Goal: Task Accomplishment & Management: Use online tool/utility

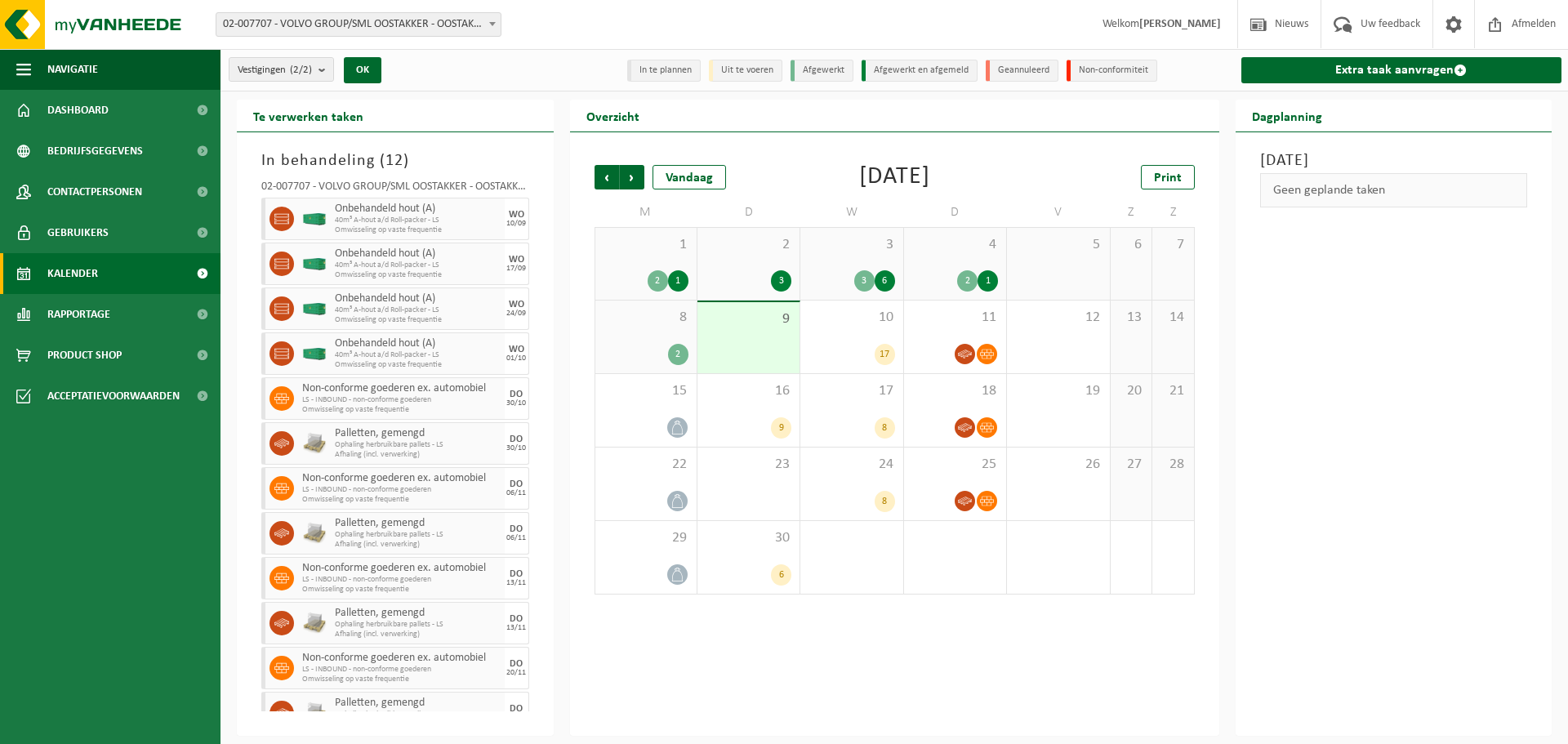
click at [669, 331] on div "8 2" at bounding box center [646, 336] width 101 height 73
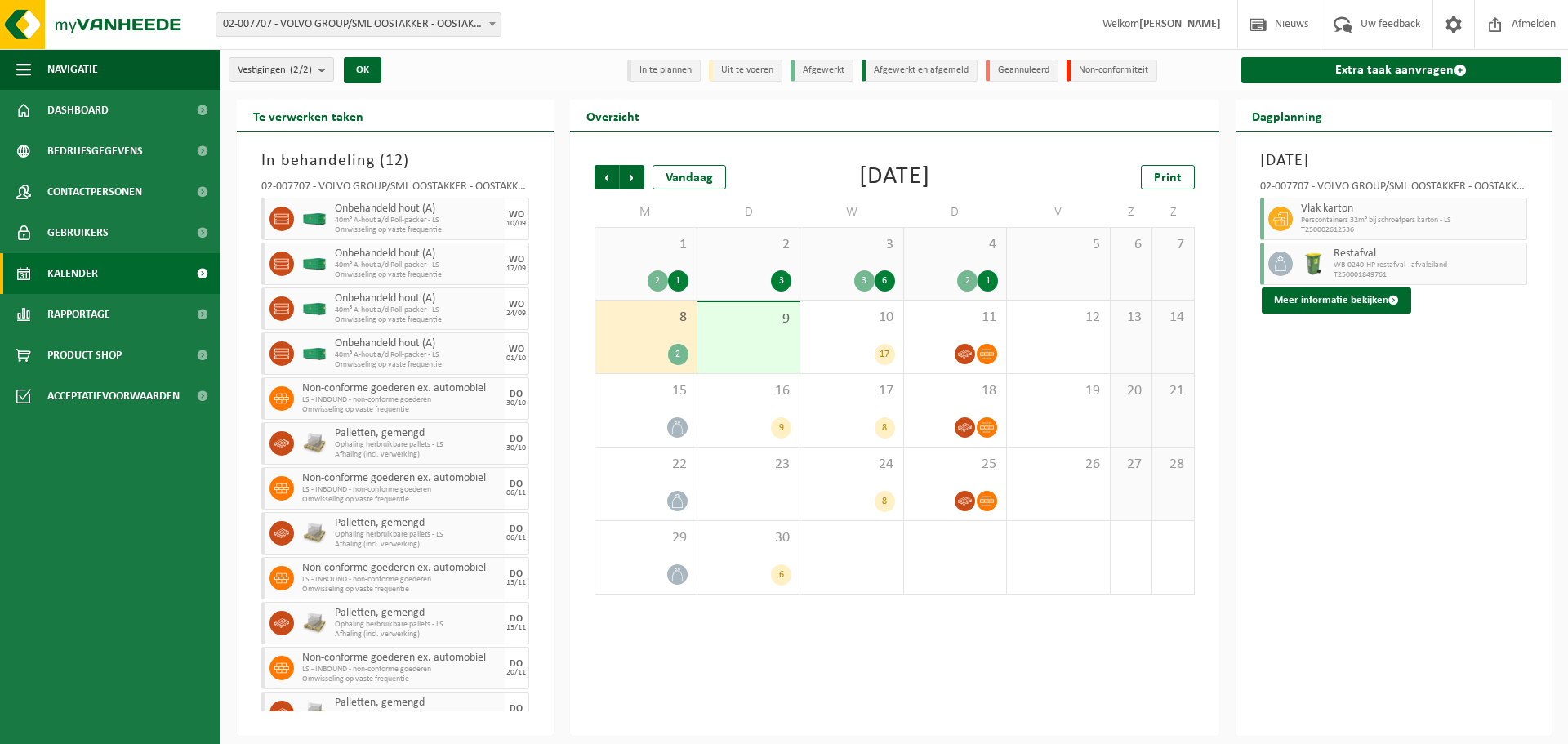
click at [768, 325] on span "9" at bounding box center [748, 319] width 85 height 18
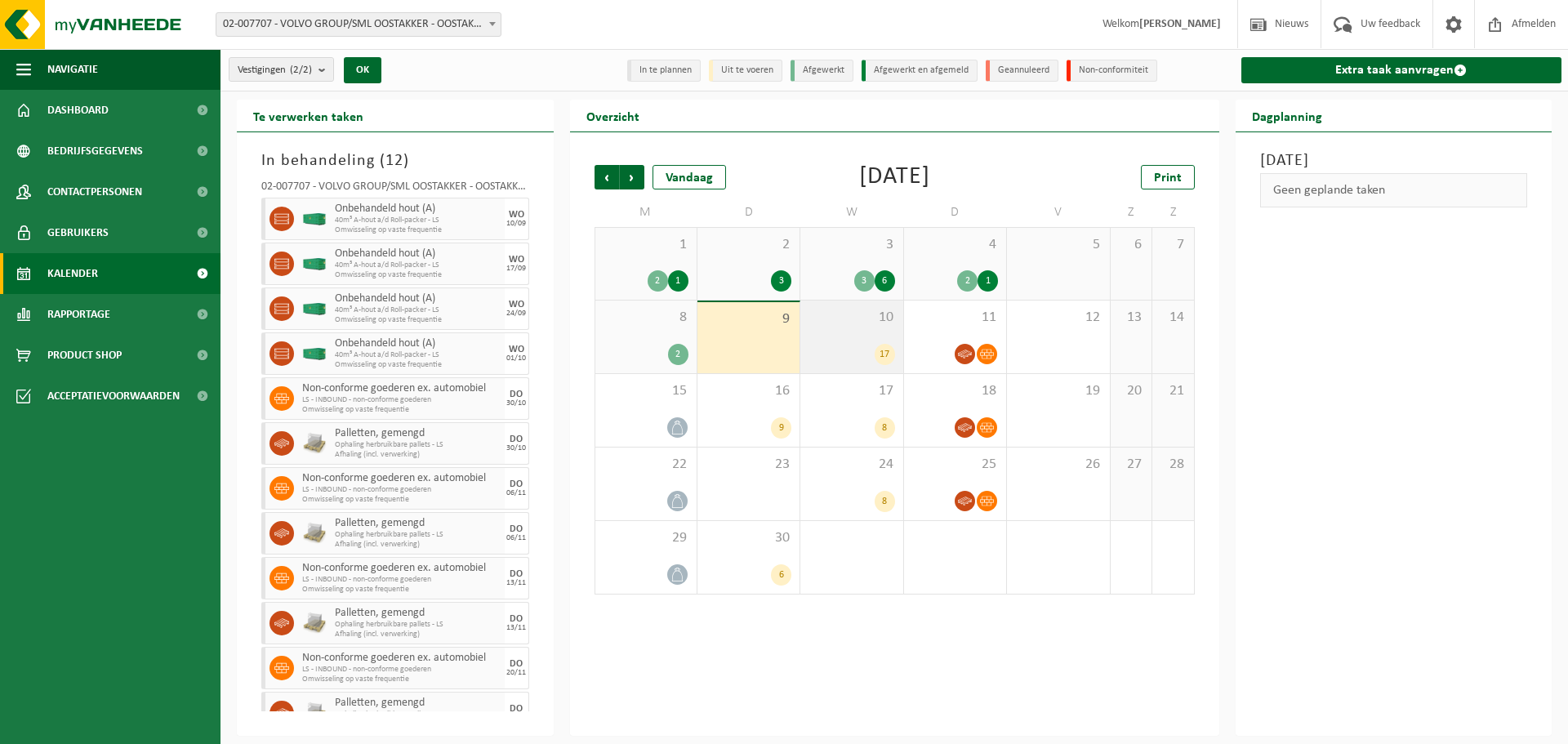
click at [869, 346] on div "17" at bounding box center [851, 354] width 85 height 21
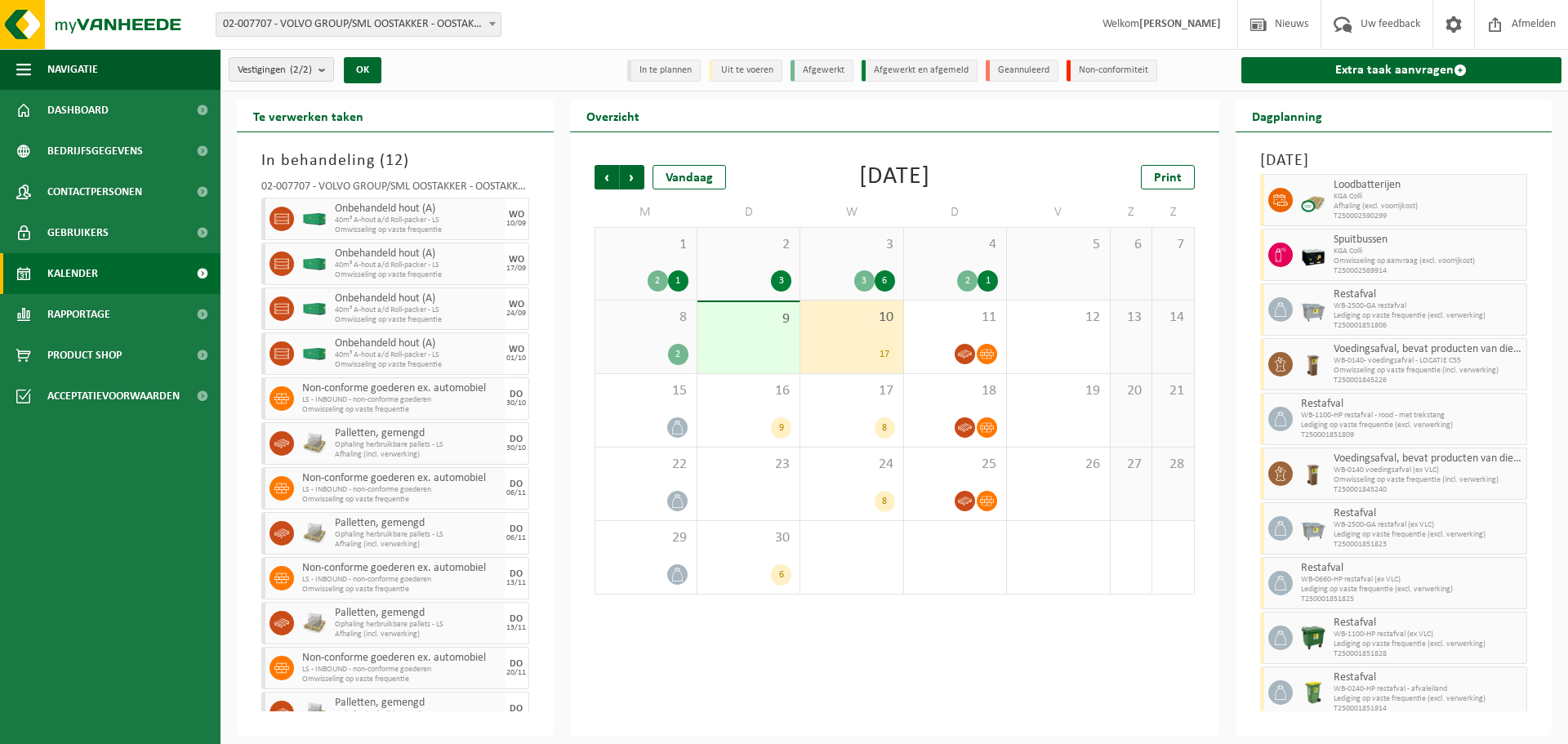
scroll to position [417, 0]
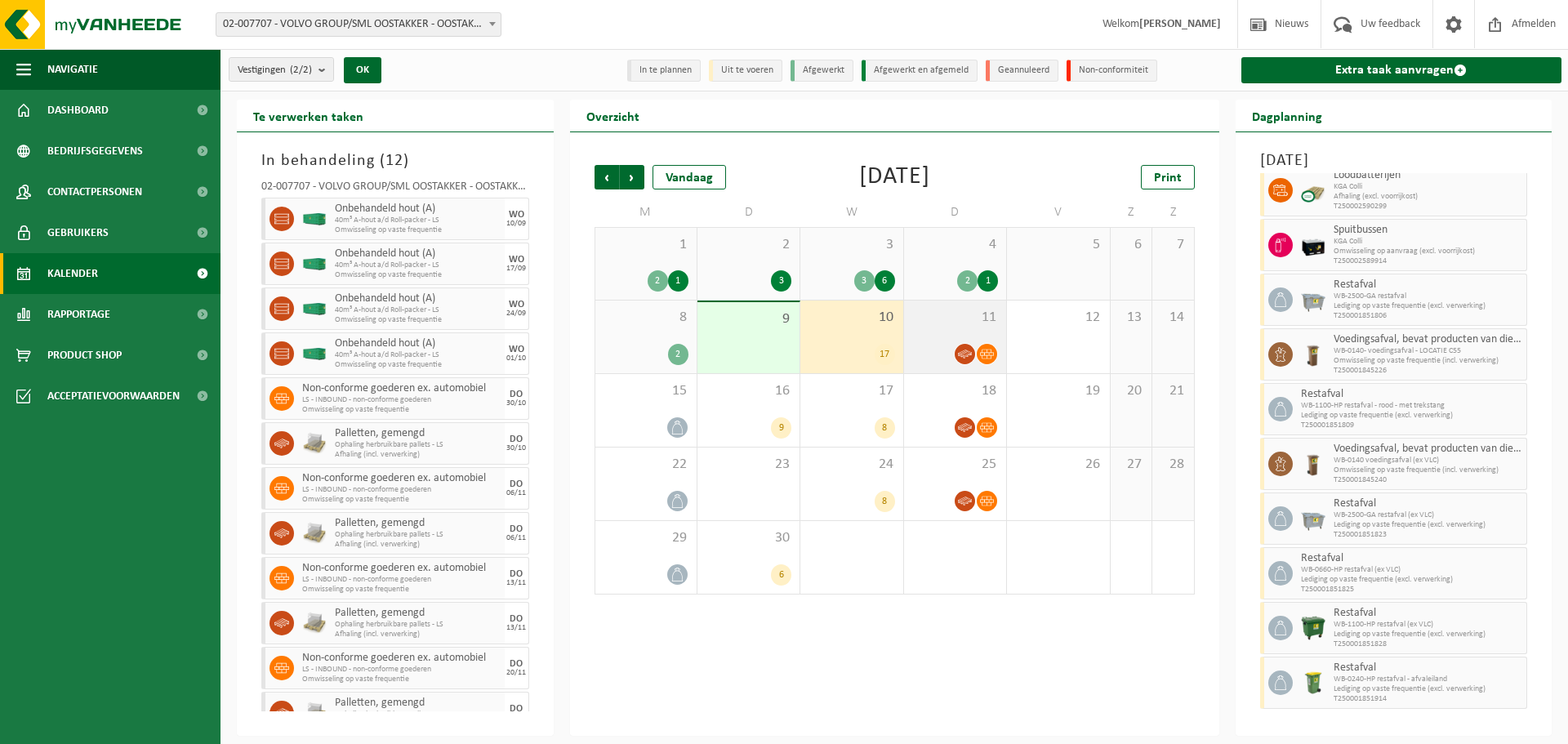
click at [979, 337] on div "11" at bounding box center [956, 336] width 102 height 73
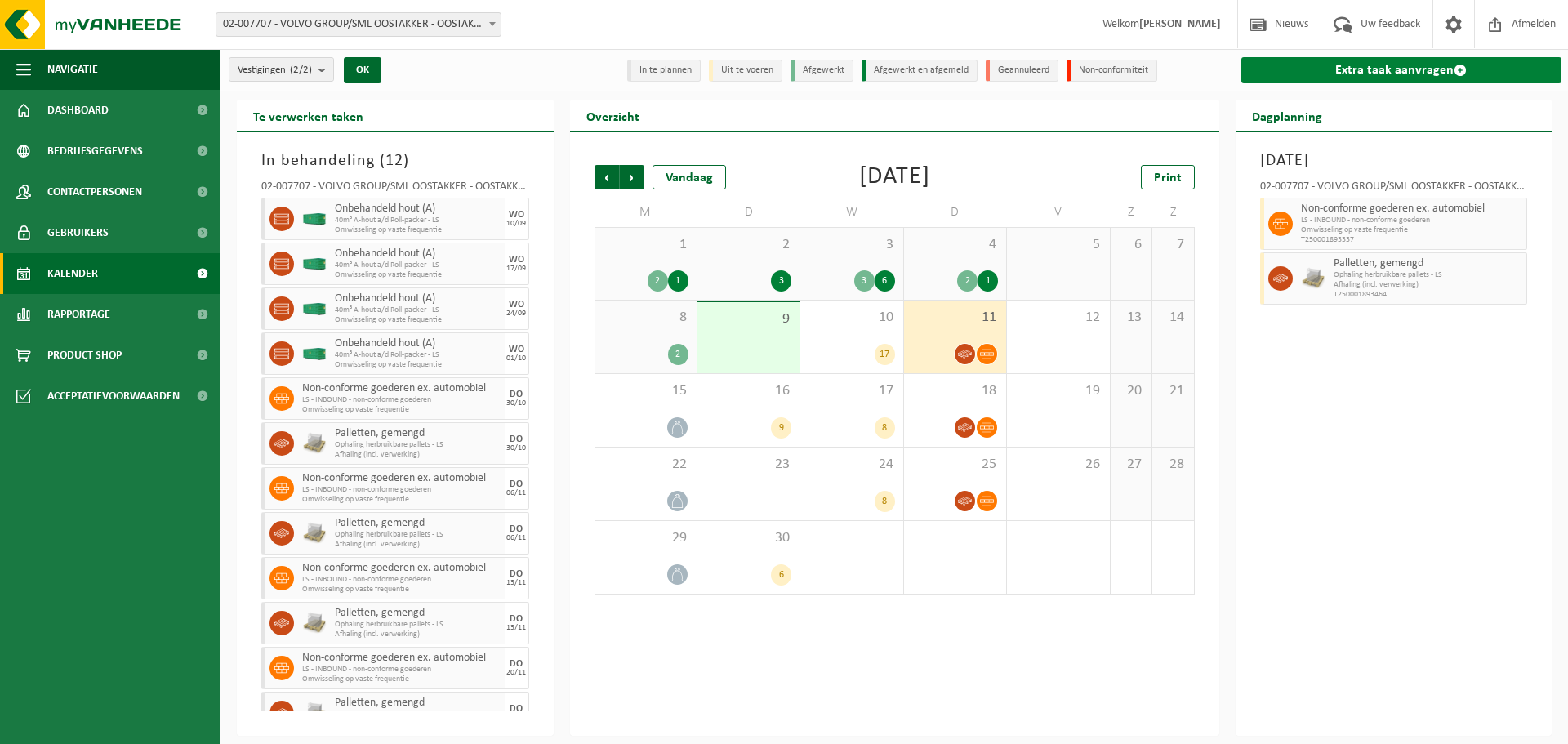
click at [1346, 74] on link "Extra taak aanvragen" at bounding box center [1402, 69] width 321 height 26
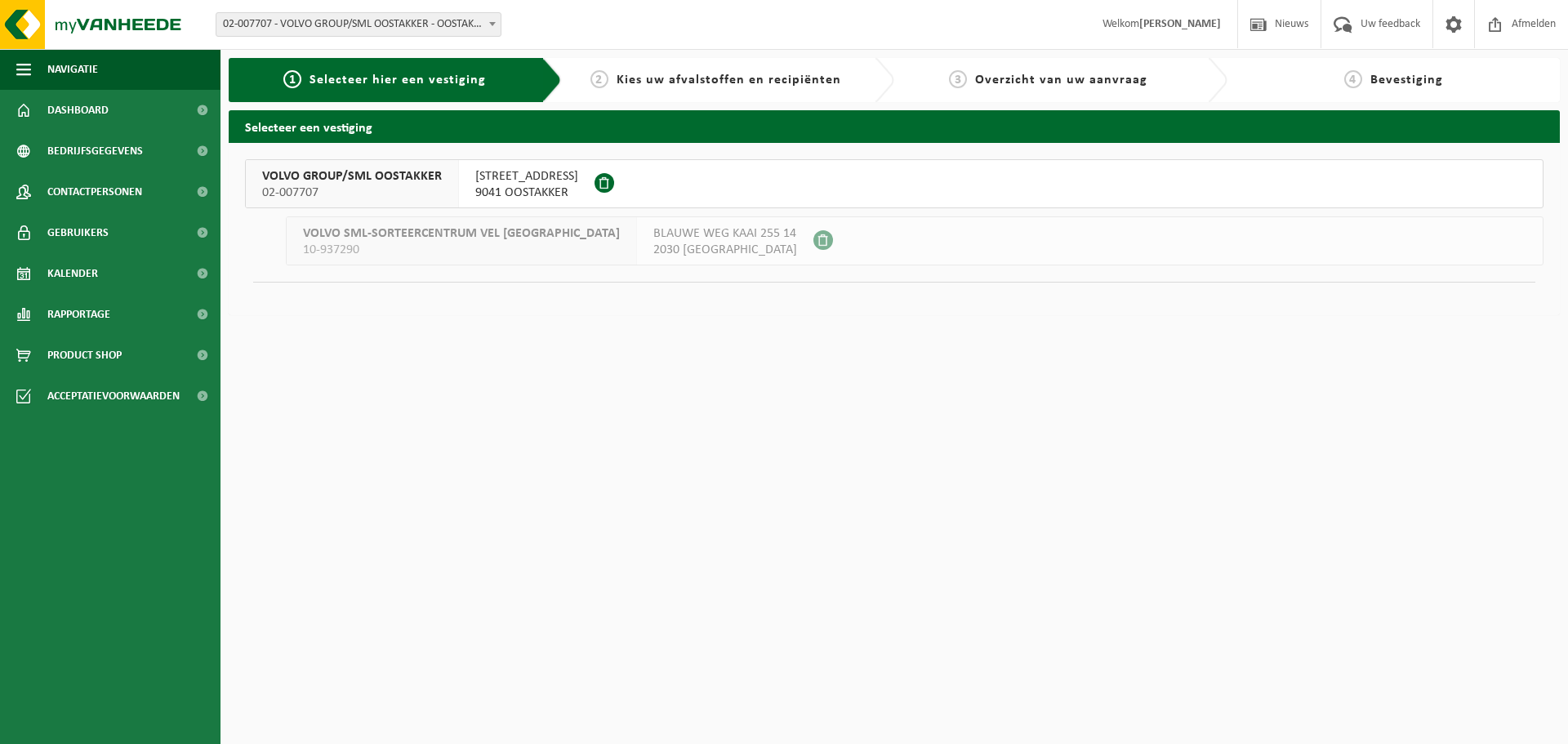
click at [418, 172] on span "VOLVO GROUP/SML OOSTAKKER" at bounding box center [351, 177] width 180 height 17
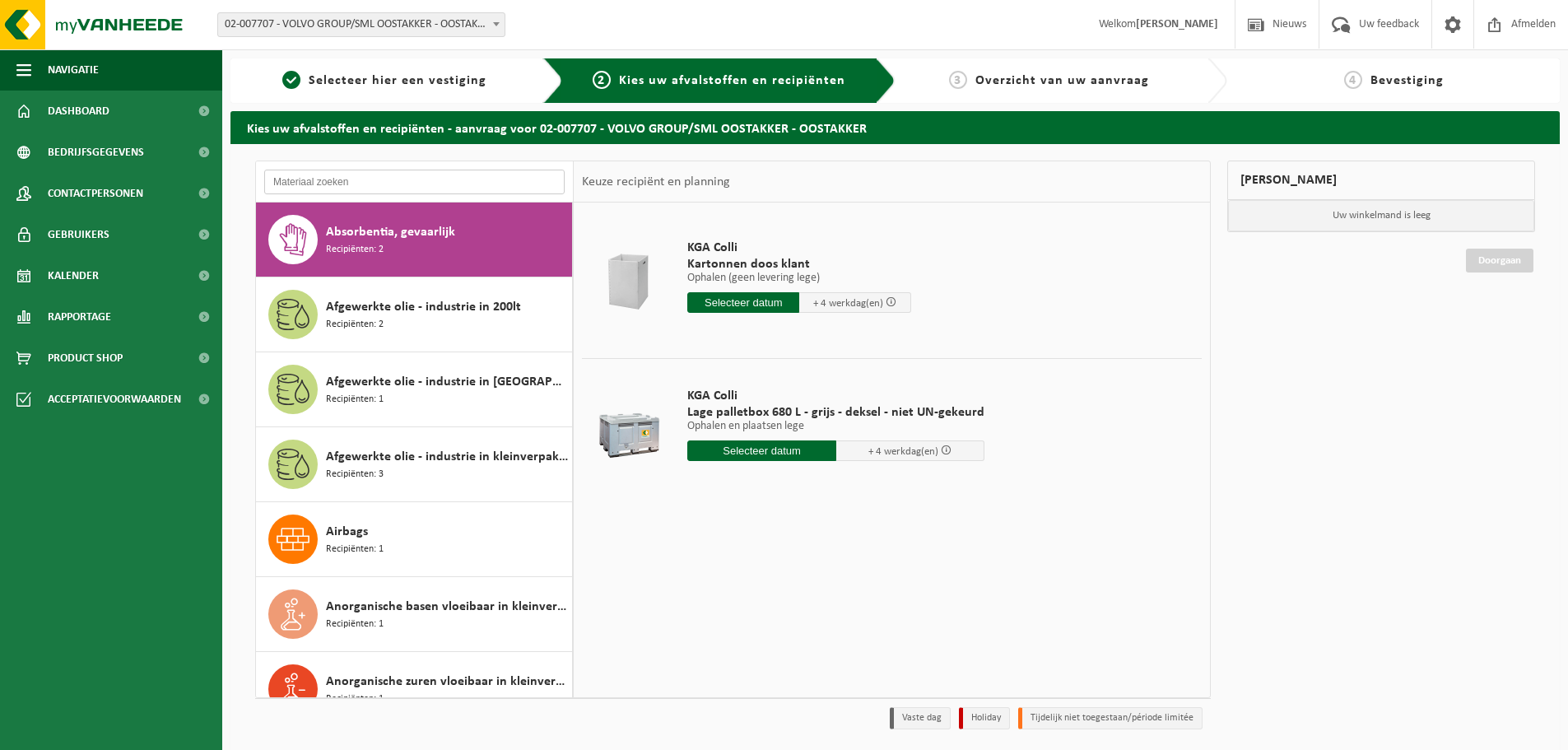
click at [367, 186] on input "text" at bounding box center [414, 181] width 300 height 24
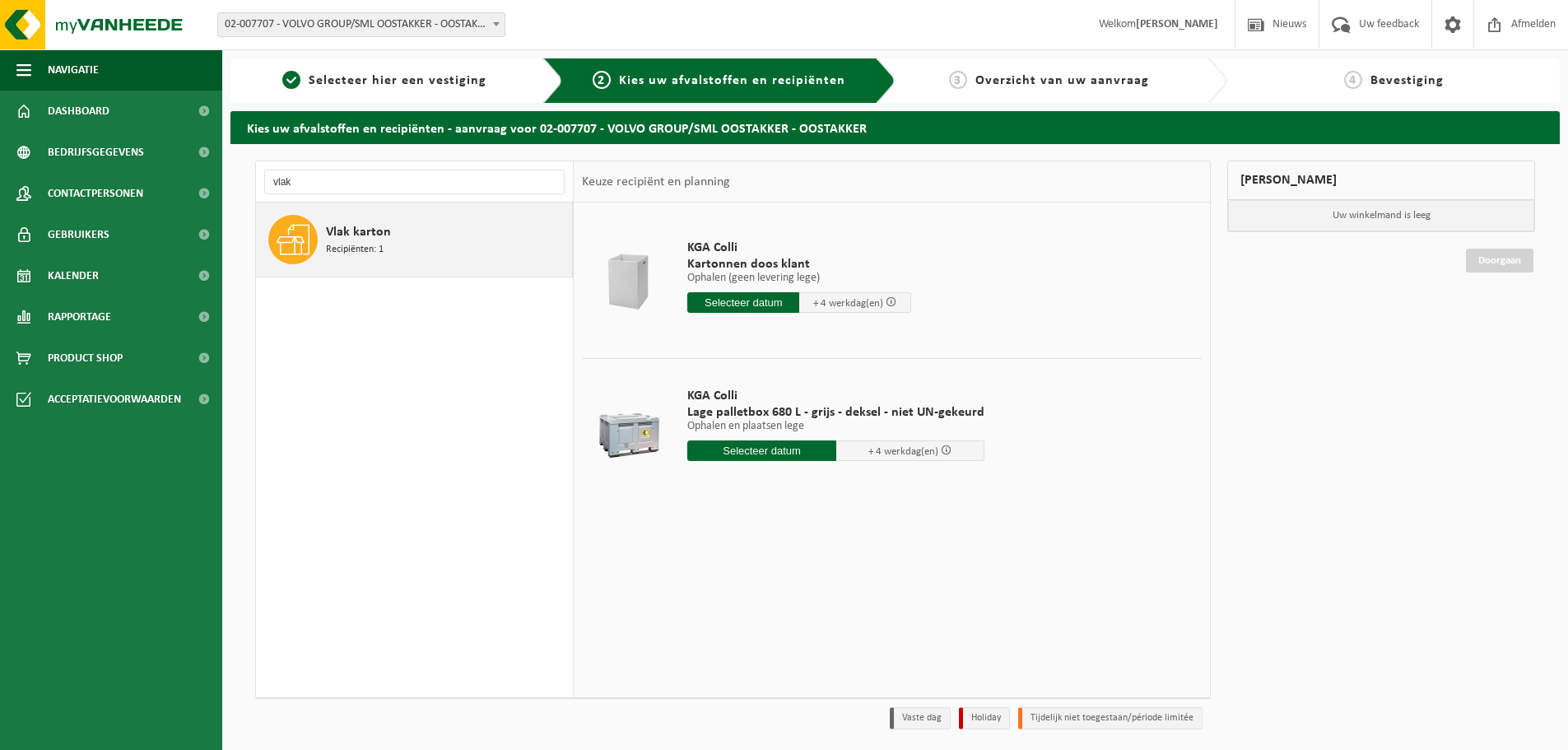
click at [346, 254] on span "Recipiënten: 1" at bounding box center [355, 250] width 57 height 16
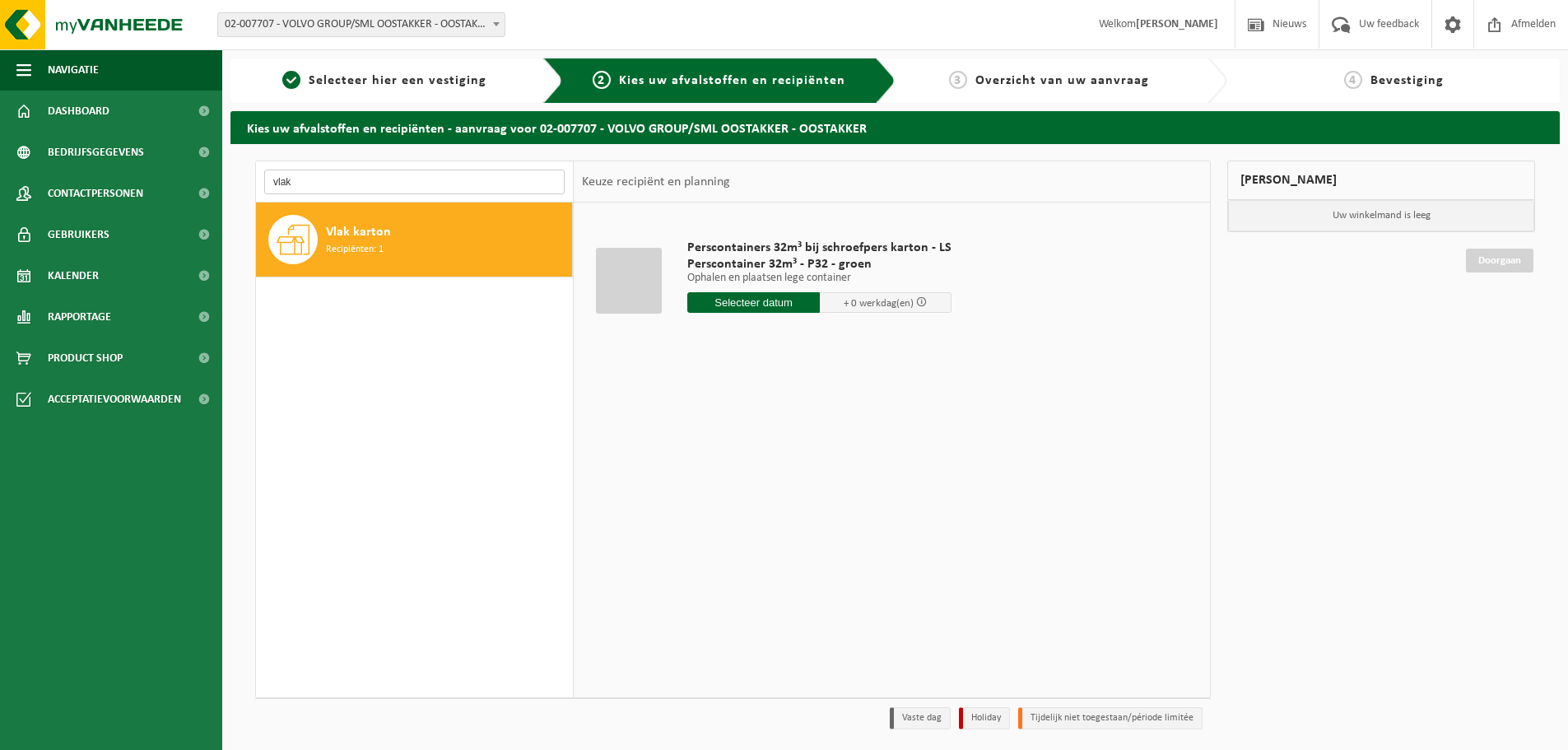
click at [343, 185] on input "vlak" at bounding box center [414, 181] width 300 height 24
click at [349, 181] on input "vlak" at bounding box center [414, 181] width 300 height 24
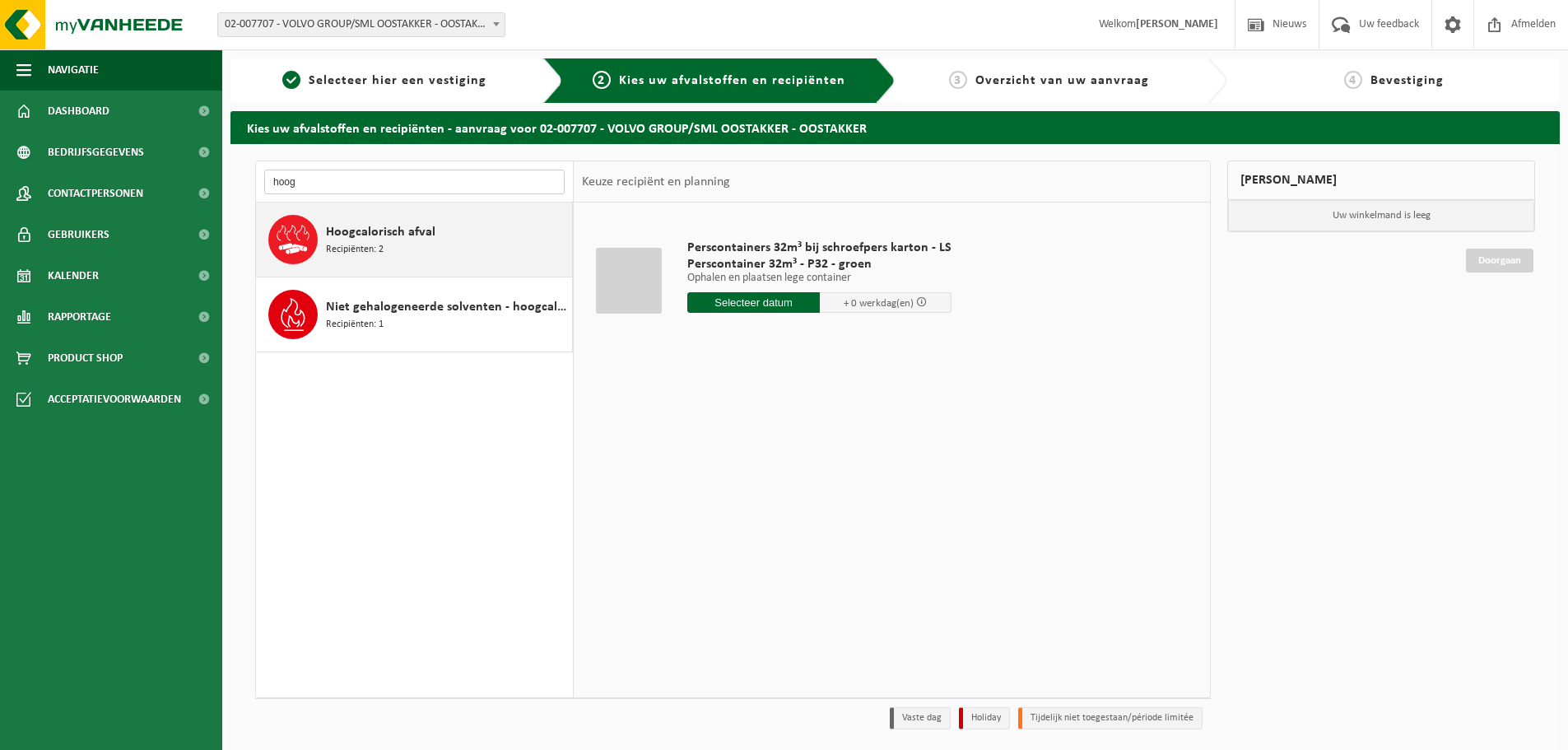
type input "hoog"
click at [383, 230] on span "Hoogcalorisch afval" at bounding box center [381, 232] width 110 height 19
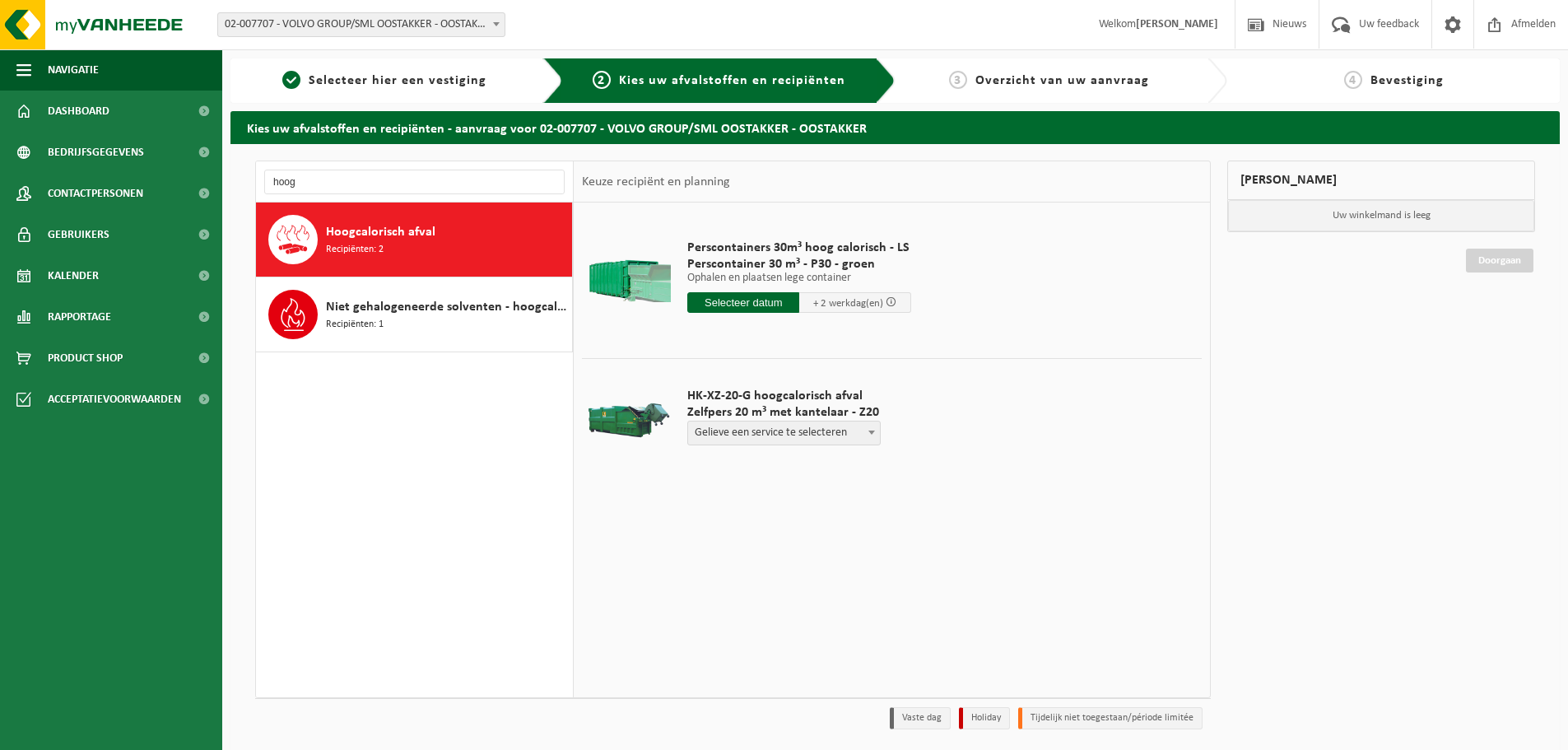
click at [745, 305] on input "text" at bounding box center [743, 303] width 112 height 20
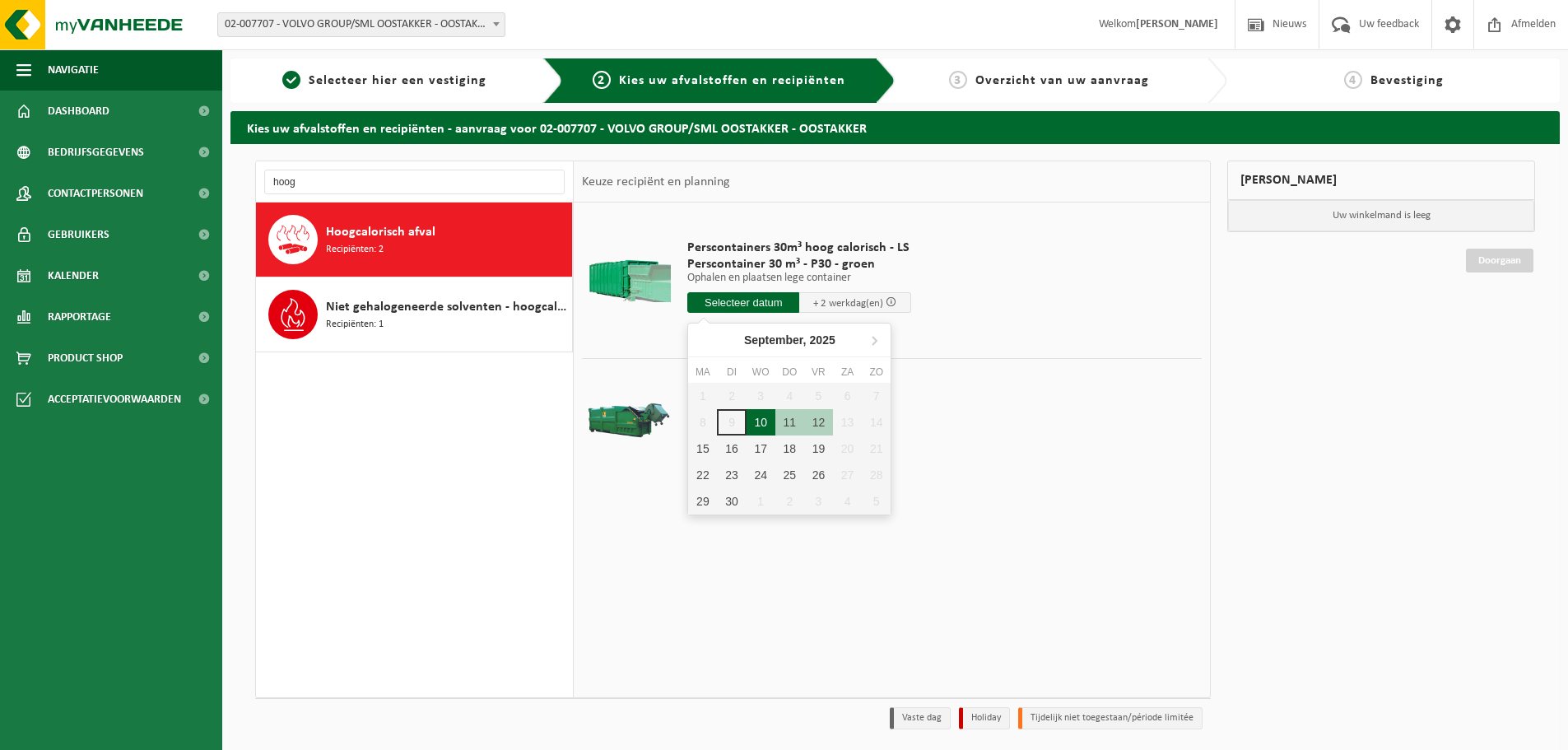
click at [754, 421] on div "10" at bounding box center [761, 422] width 29 height 26
type input "Van 2025-09-10"
click at [754, 421] on div "10" at bounding box center [761, 422] width 29 height 26
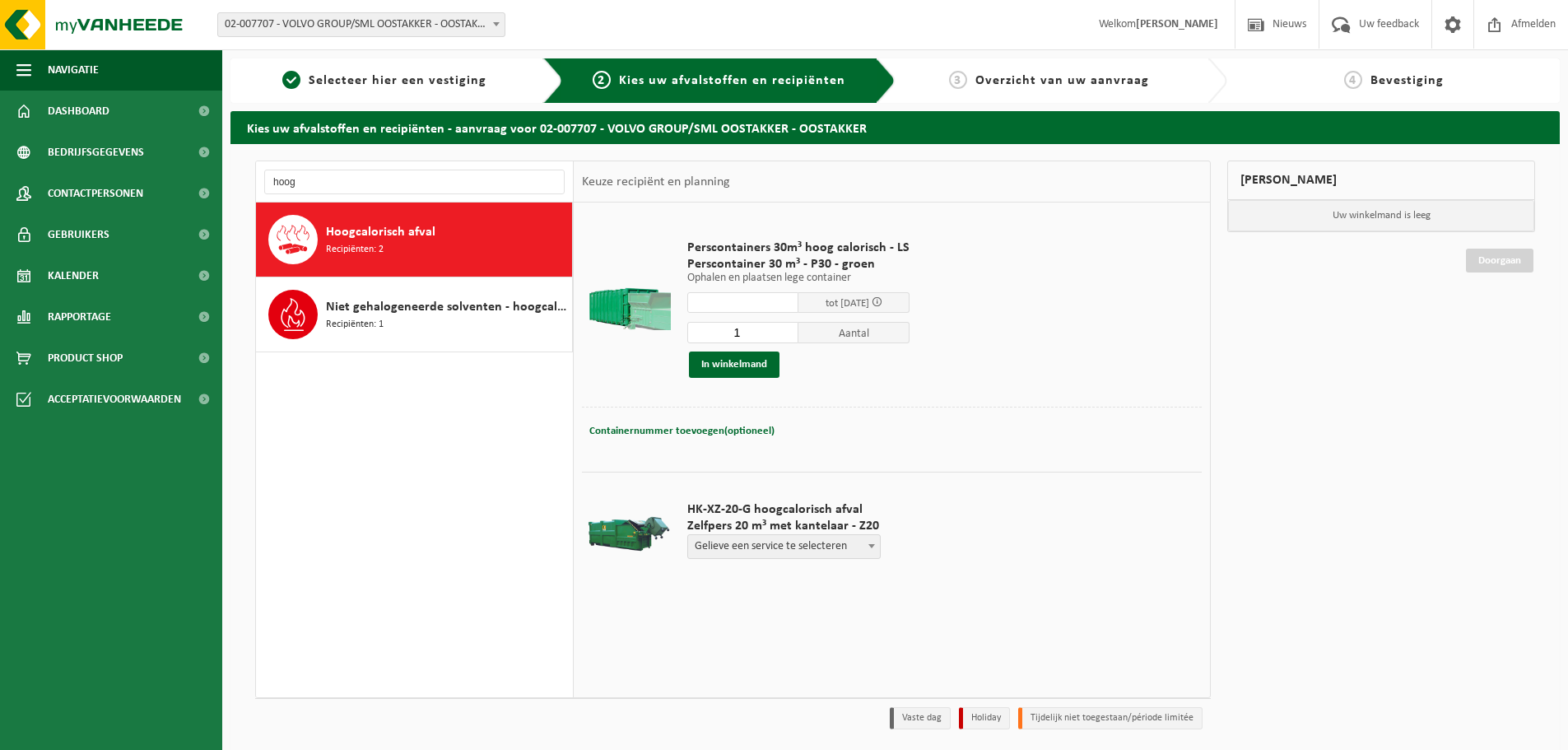
click at [1108, 341] on td "Perscontainers 30m³ hoog calorisch - LS Perscontainer 30 m³ - P30 - groen Ophal…" at bounding box center [938, 309] width 527 height 196
click at [746, 362] on button "In winkelmand" at bounding box center [734, 364] width 90 height 26
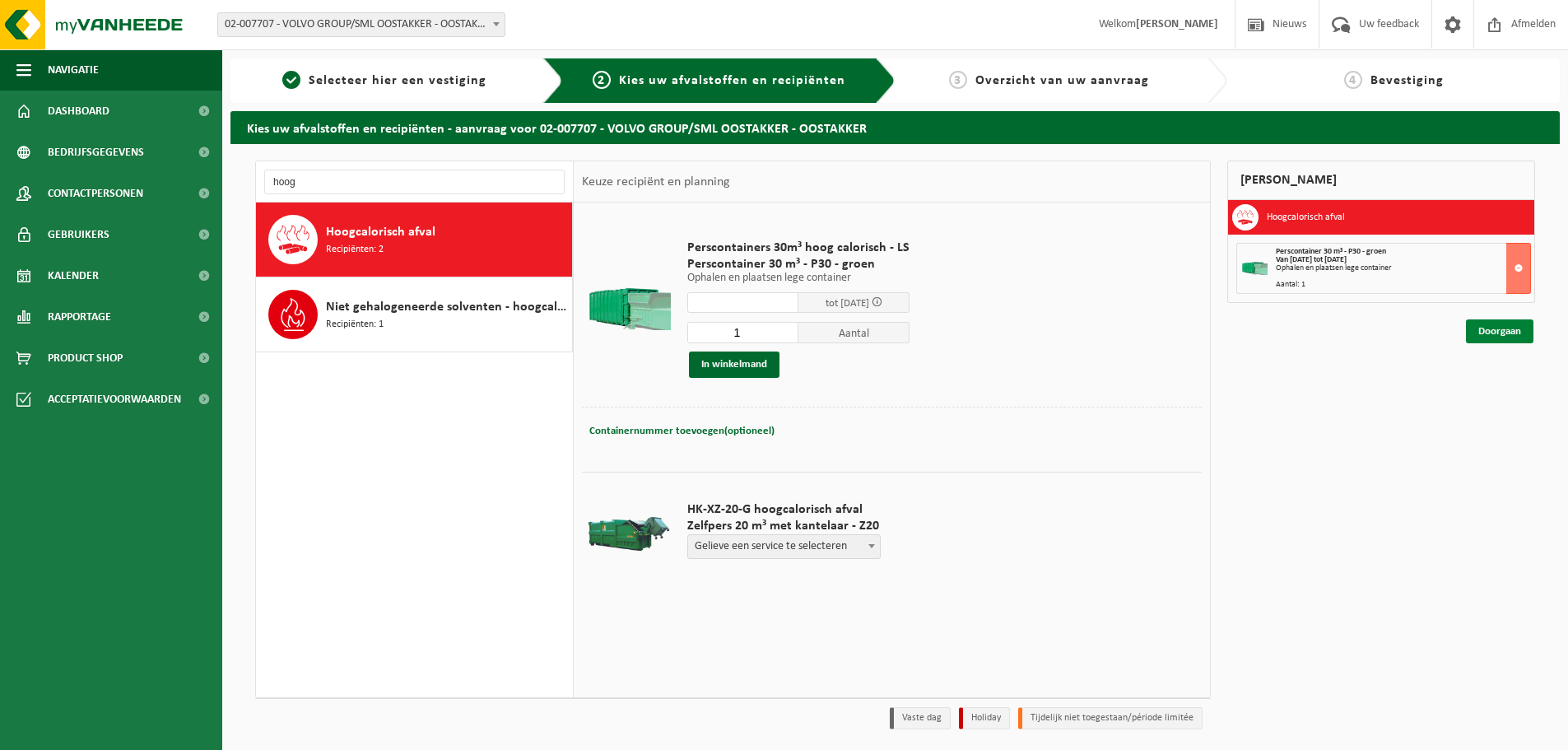
click at [1479, 332] on link "Doorgaan" at bounding box center [1500, 332] width 67 height 24
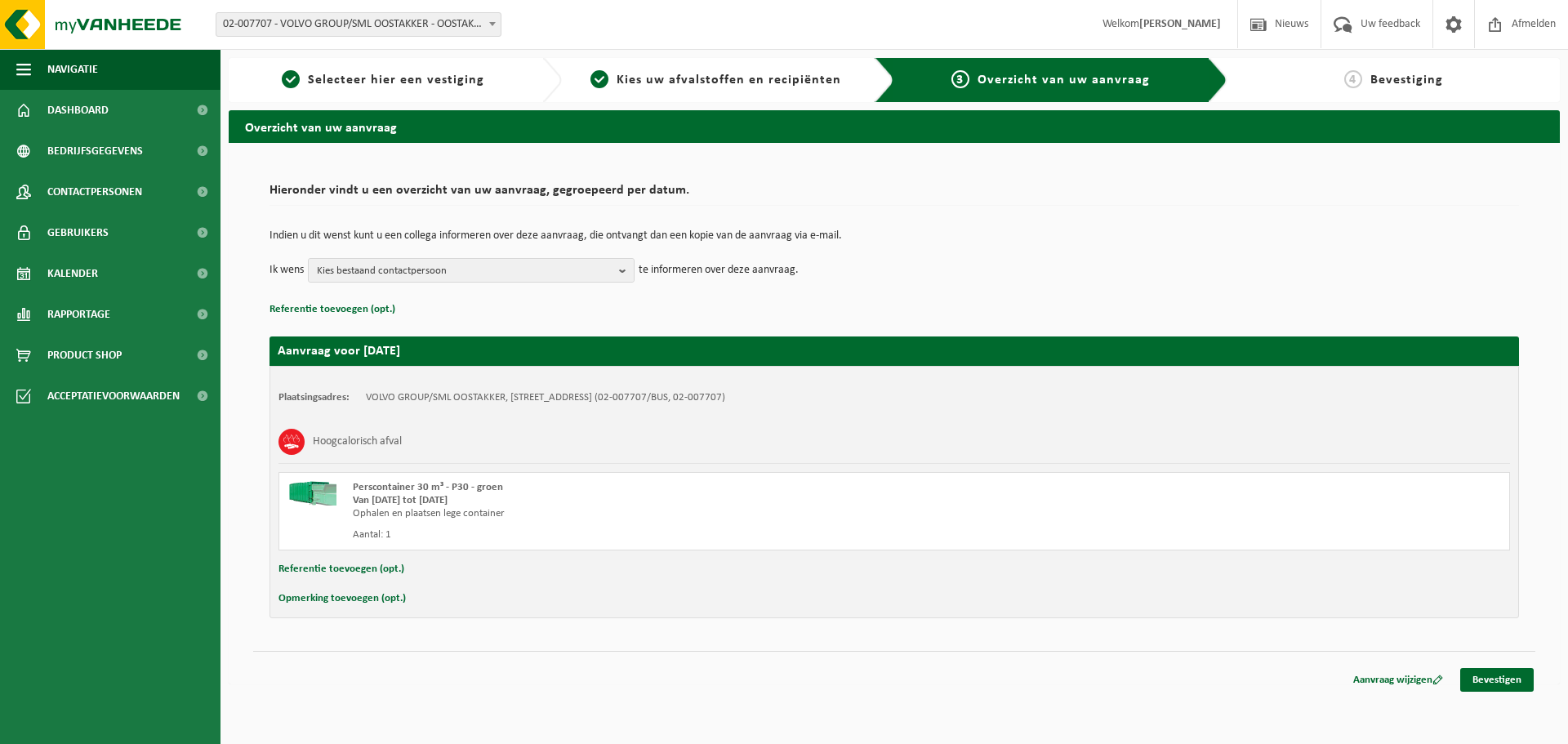
click at [344, 595] on button "Opmerking toevoegen (opt.)" at bounding box center [342, 598] width 127 height 21
click at [410, 583] on div "Plaatsingsadres: VOLVO GROUP/SML OOSTAKKER, 9041 OOSTAKKER, SMALLEHEERWEG 29 (0…" at bounding box center [894, 494] width 1249 height 256
click at [427, 606] on input "text" at bounding box center [925, 600] width 1135 height 24
type input "Volledig gevuld met karton wegens de problemen met onze kartonpers"
click at [1483, 685] on link "Bevestigen" at bounding box center [1497, 683] width 74 height 23
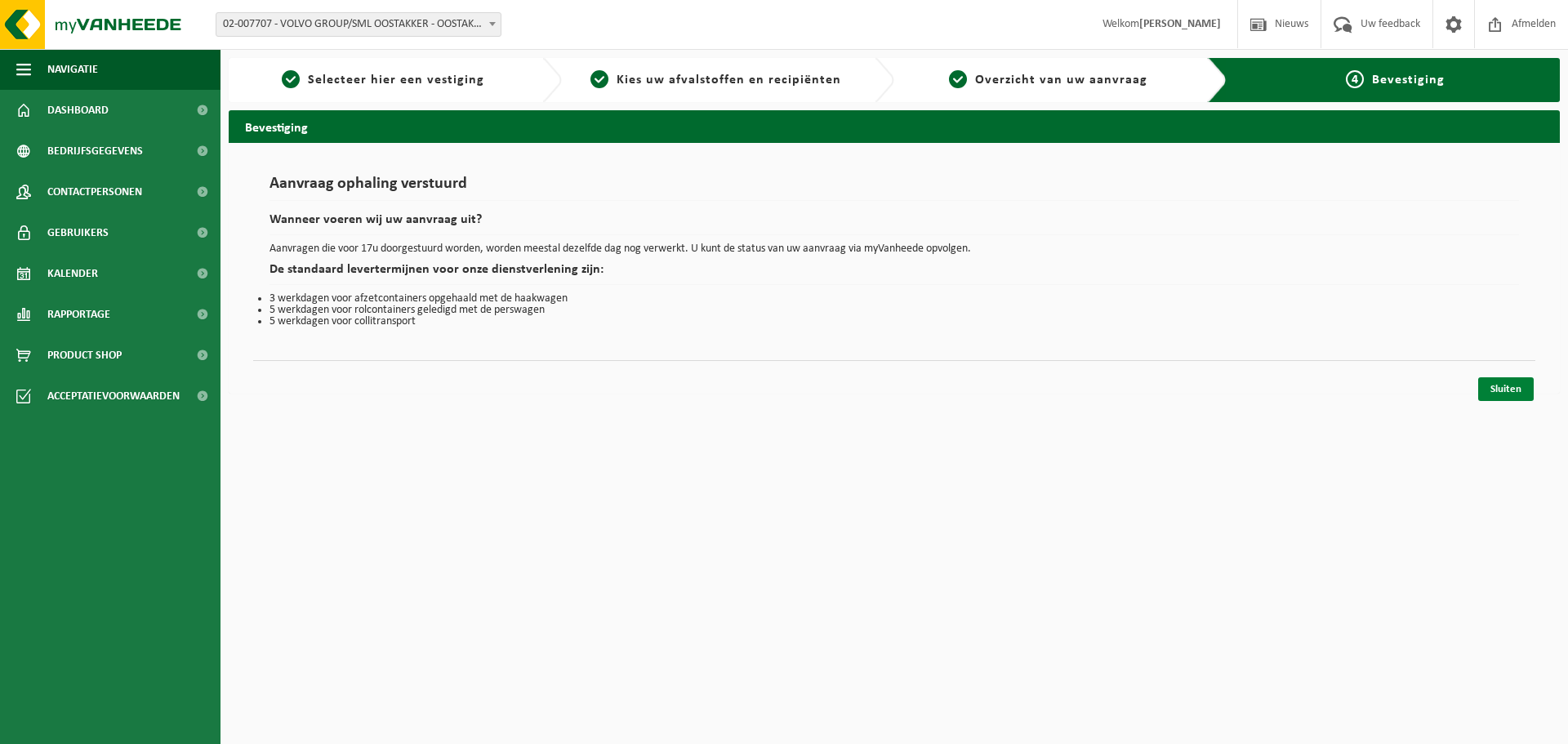
click at [1494, 388] on link "Sluiten" at bounding box center [1506, 389] width 55 height 23
